Goal: Task Accomplishment & Management: Manage account settings

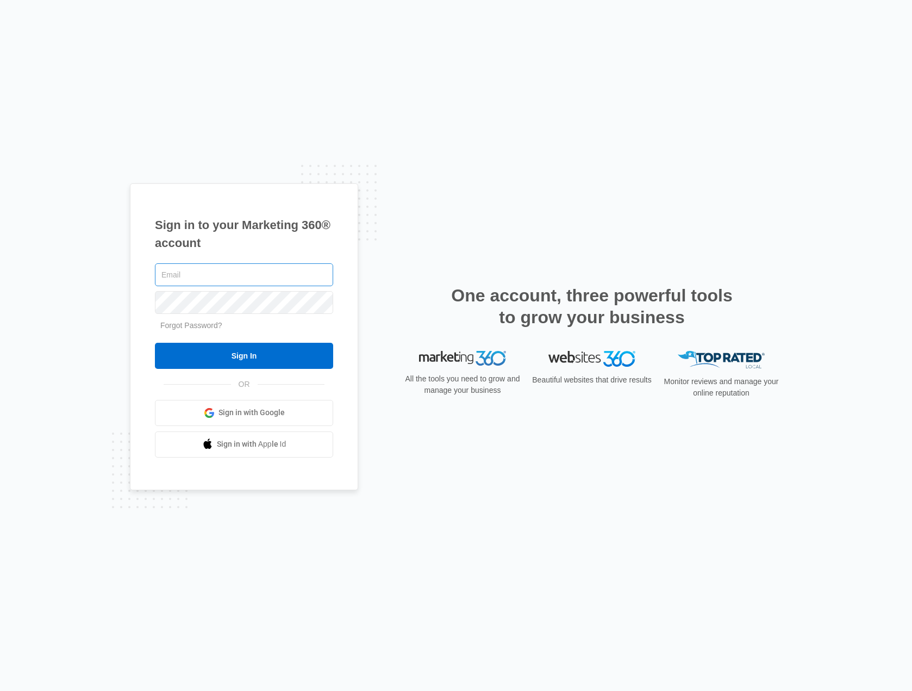
click at [193, 271] on input "text" at bounding box center [244, 274] width 178 height 23
type input "ericburnham89@gmail.com"
click at [155, 343] on input "Sign In" at bounding box center [244, 356] width 178 height 26
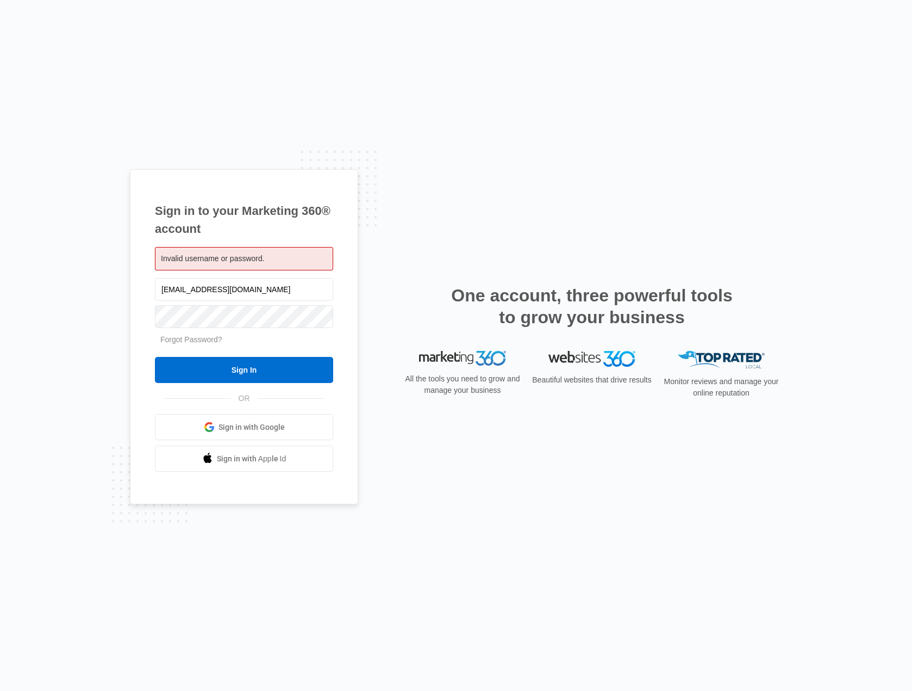
click at [214, 94] on div "Sign in to your Marketing 360® account Invalid username or password. ericburnha…" at bounding box center [456, 345] width 912 height 691
click at [0, 690] on com-1password-button at bounding box center [0, 691] width 0 height 0
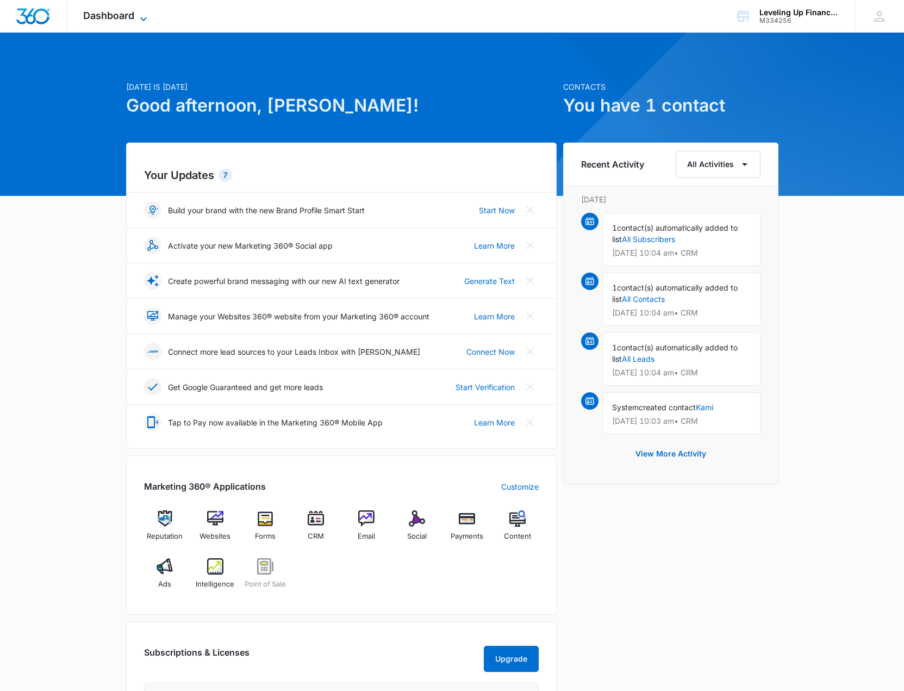
click at [116, 16] on span "Dashboard" at bounding box center [108, 15] width 51 height 11
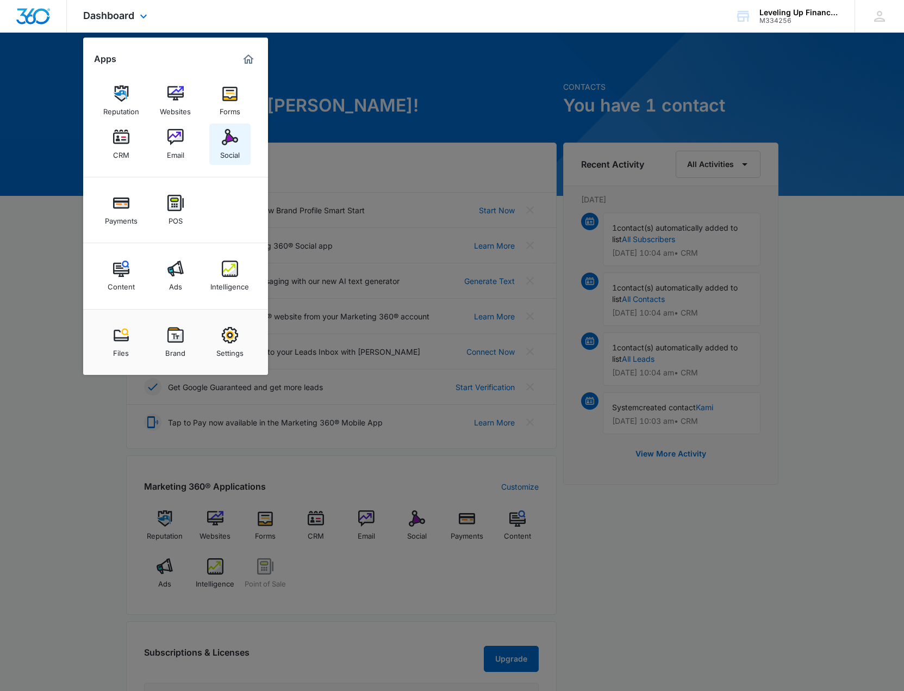
click at [228, 137] on img at bounding box center [230, 137] width 16 height 16
